Goal: Navigation & Orientation: Find specific page/section

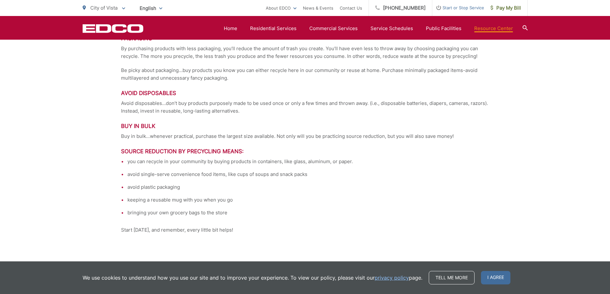
scroll to position [1414, 0]
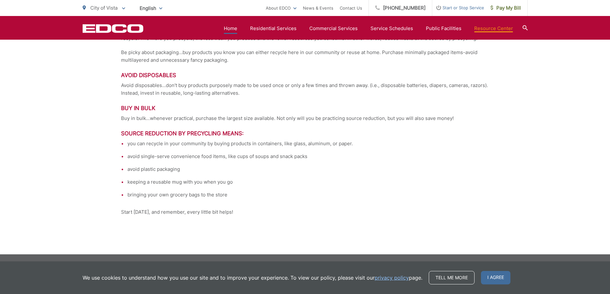
click at [237, 27] on link "Home" at bounding box center [230, 29] width 13 height 8
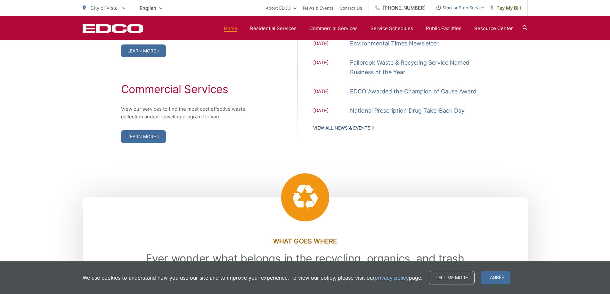
scroll to position [673, 0]
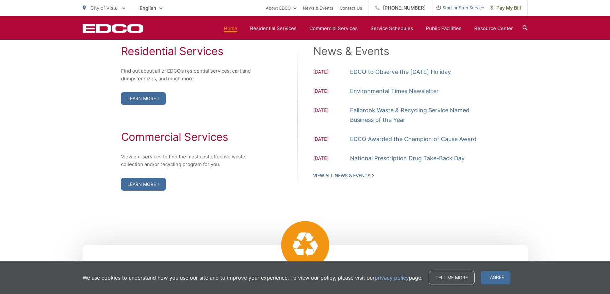
click at [347, 175] on link "View All News & Events" at bounding box center [343, 176] width 61 height 6
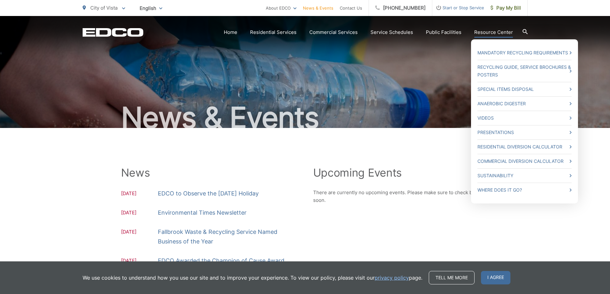
scroll to position [32, 0]
